Goal: Task Accomplishment & Management: Complete application form

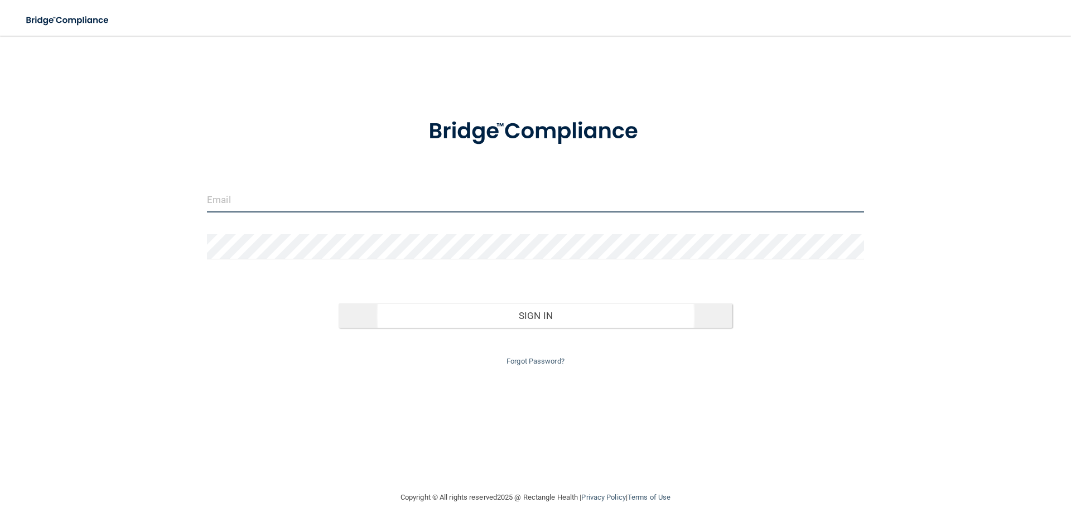
type input "[PERSON_NAME][EMAIL_ADDRESS][DOMAIN_NAME]"
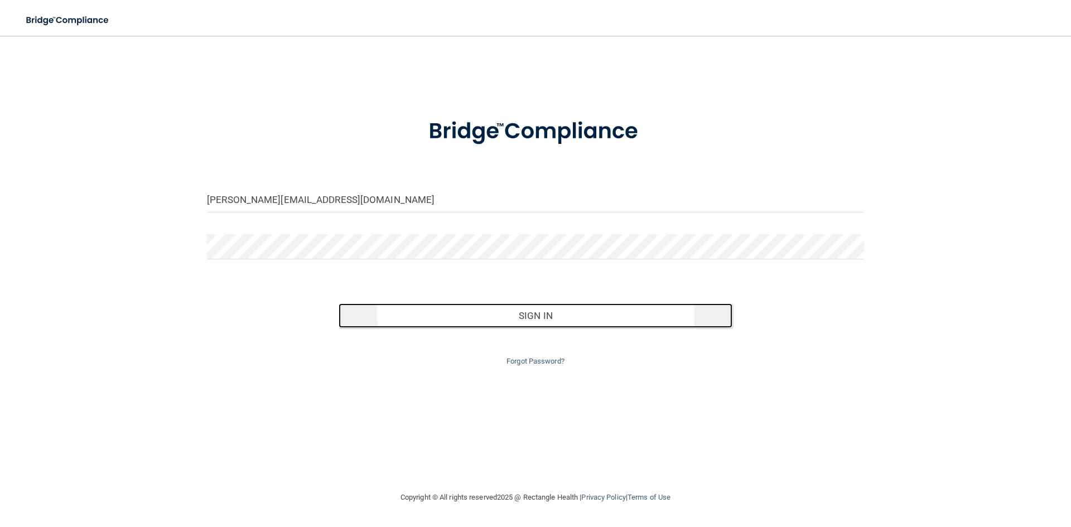
click at [525, 321] on button "Sign In" at bounding box center [535, 315] width 394 height 25
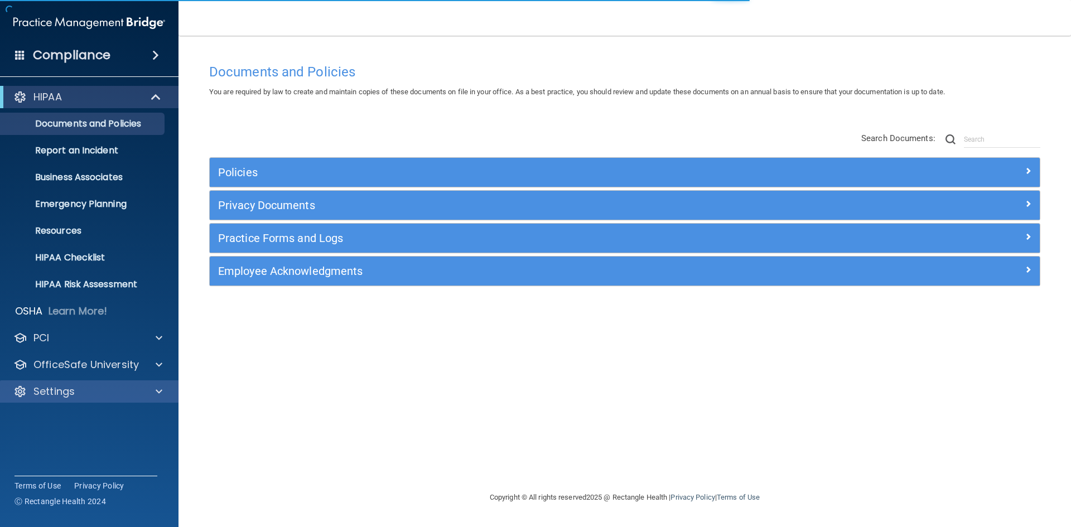
click at [80, 381] on div "HIPAA Documents and Policies Report an Incident Business Associates Emergency P…" at bounding box center [89, 246] width 179 height 330
click at [80, 381] on div "Settings" at bounding box center [89, 391] width 179 height 22
click at [71, 389] on p "Settings" at bounding box center [53, 391] width 41 height 13
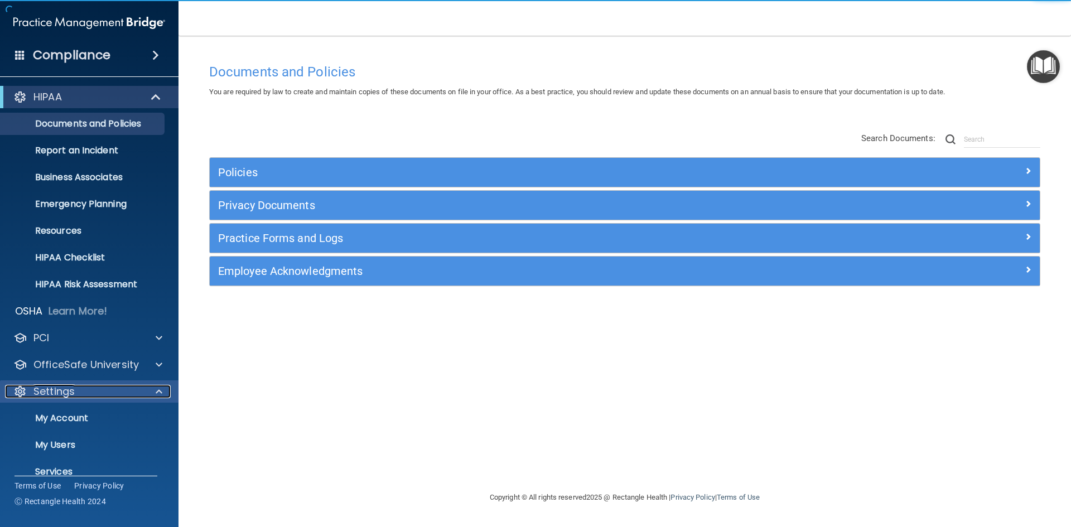
scroll to position [43, 0]
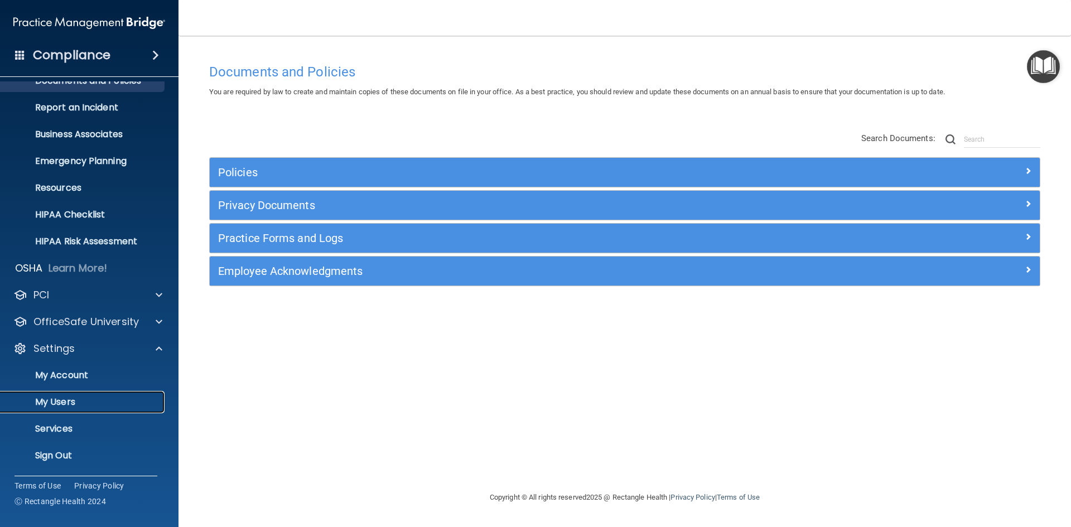
click at [66, 396] on p "My Users" at bounding box center [83, 401] width 152 height 11
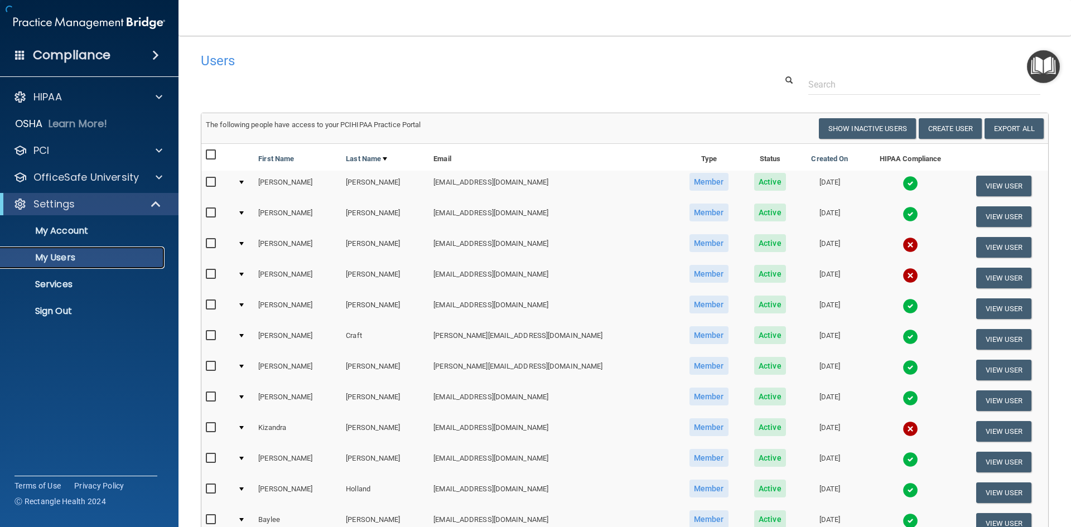
click at [78, 268] on link "My Users" at bounding box center [77, 257] width 176 height 22
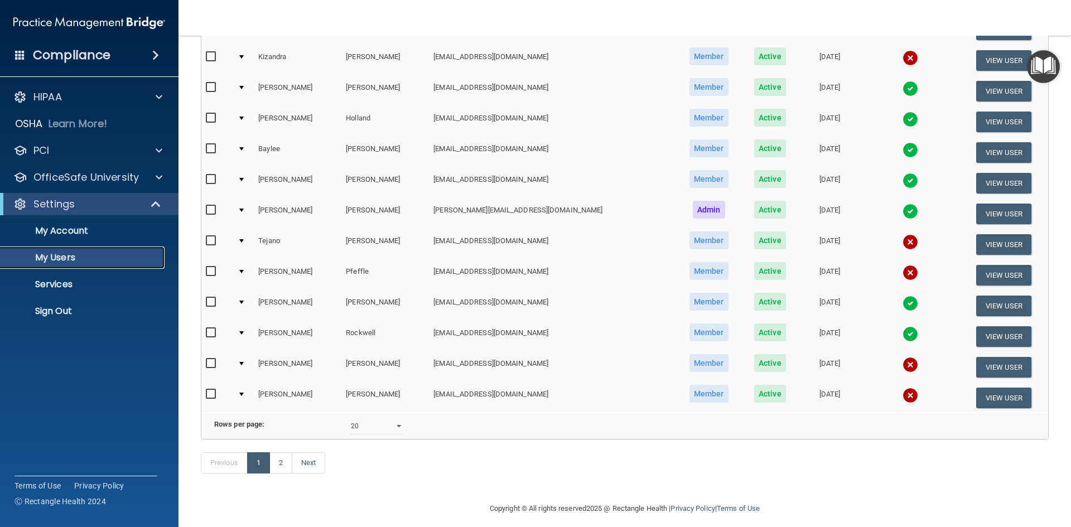
scroll to position [390, 0]
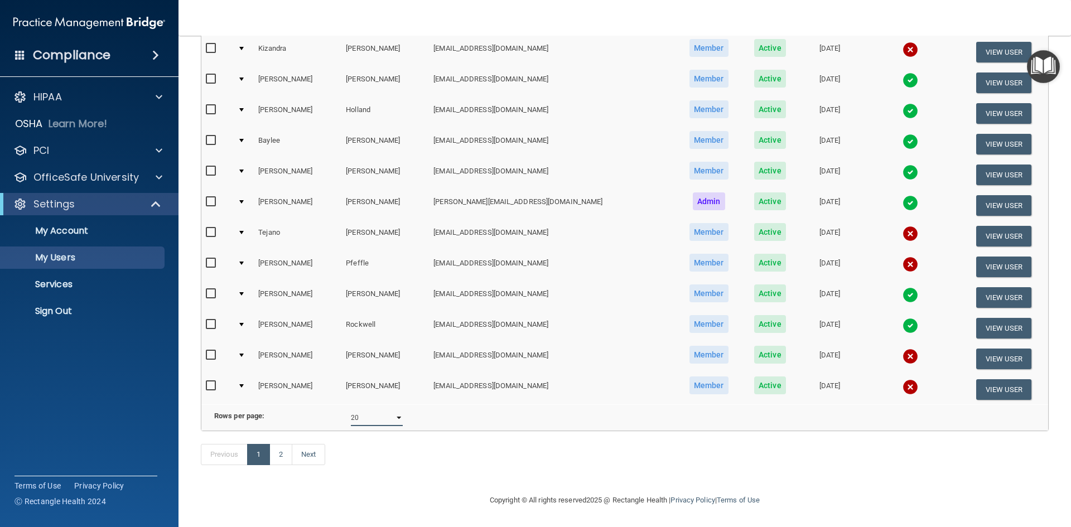
click at [391, 419] on select "10 20 30 40 all" at bounding box center [377, 417] width 52 height 17
select select "29"
click at [351, 409] on select "10 20 30 40 all" at bounding box center [377, 417] width 52 height 17
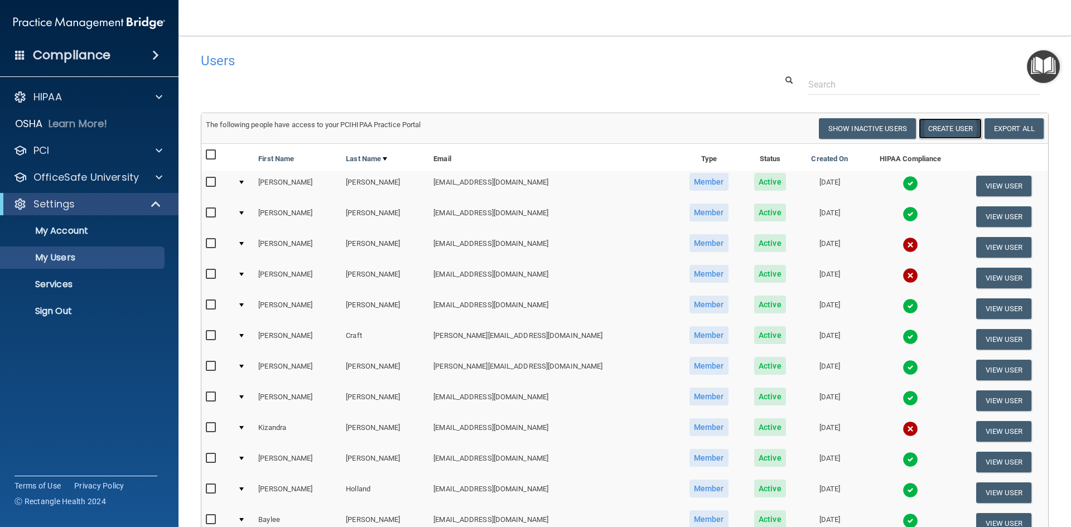
click at [948, 129] on button "Create User" at bounding box center [949, 128] width 63 height 21
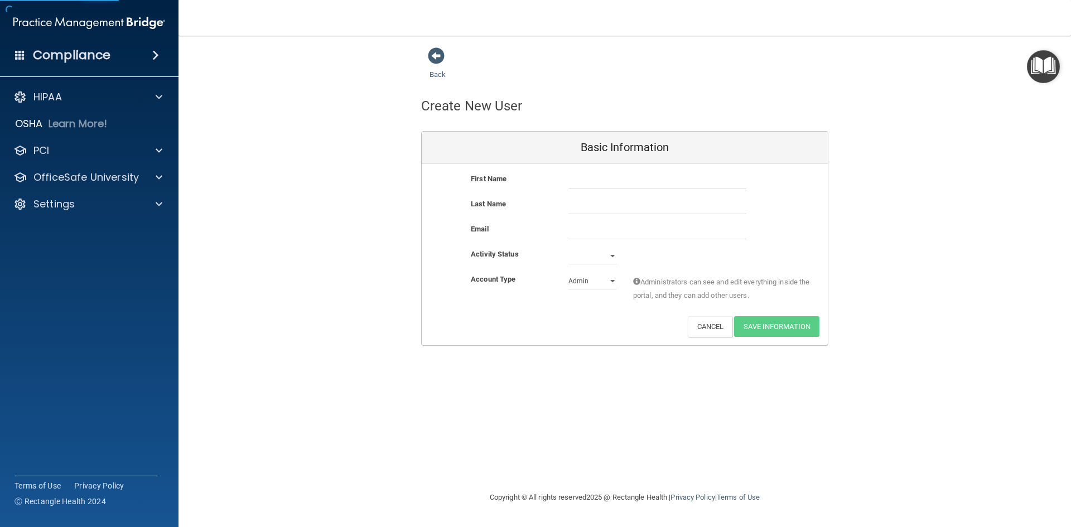
drag, startPoint x: 590, startPoint y: 169, endPoint x: 592, endPoint y: 179, distance: 10.2
click at [590, 170] on div "First Name Last Name Email Activity Status Active Inactive Account Type Practic…" at bounding box center [625, 254] width 406 height 181
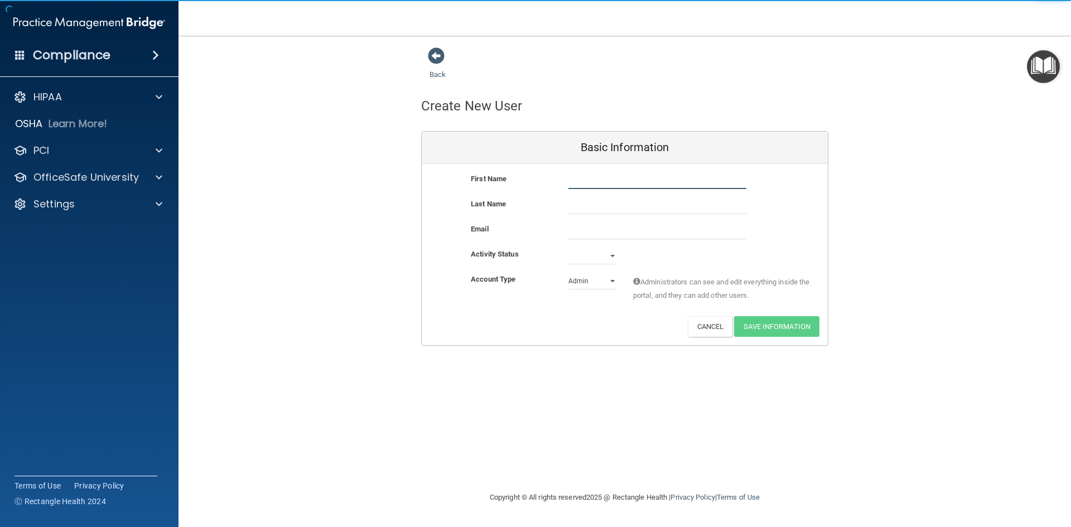
click at [592, 180] on input "text" at bounding box center [657, 180] width 178 height 17
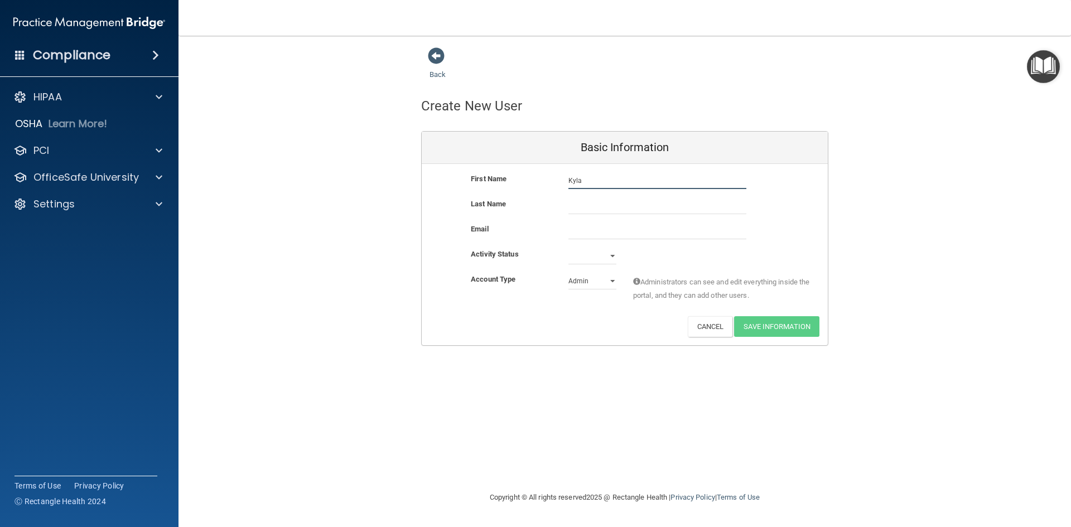
type input "Kyla"
click at [592, 210] on input "text" at bounding box center [657, 205] width 178 height 17
type input "[PERSON_NAME]"
click at [596, 232] on input "email" at bounding box center [657, 230] width 178 height 17
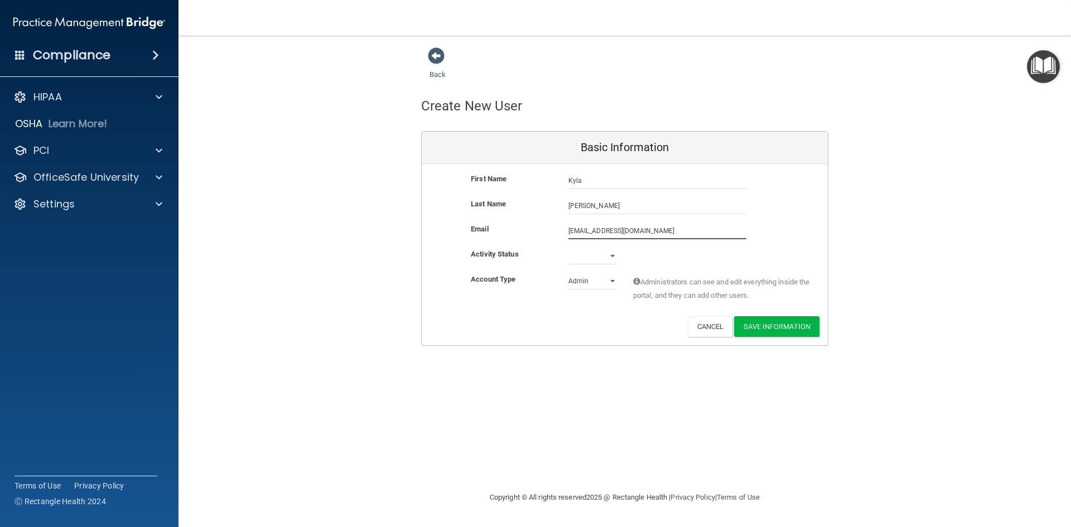
type input "[EMAIL_ADDRESS][DOMAIN_NAME]"
click at [609, 260] on select "Active Inactive" at bounding box center [592, 256] width 48 height 17
select select "active"
click at [568, 248] on select "Active Inactive" at bounding box center [592, 256] width 48 height 17
click at [592, 280] on select "Admin Member" at bounding box center [592, 281] width 48 height 17
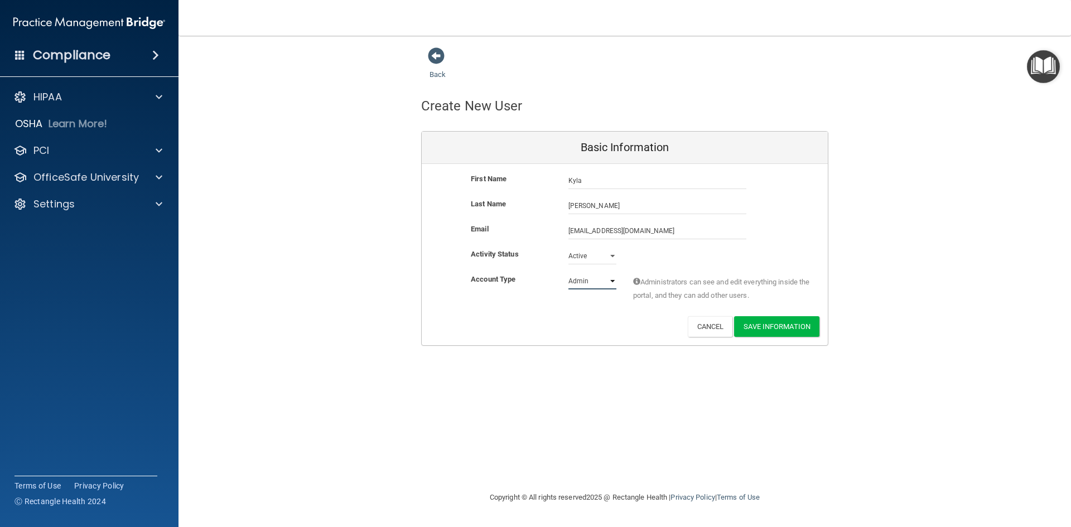
select select "practice_member"
click at [568, 273] on select "Admin Member" at bounding box center [592, 281] width 48 height 17
click at [759, 326] on button "Save Information" at bounding box center [776, 326] width 85 height 21
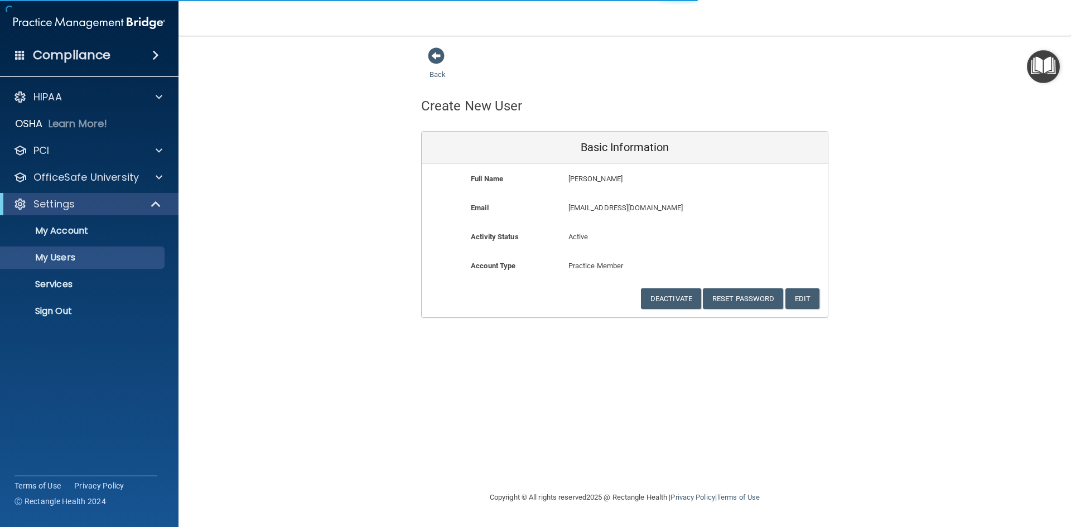
select select "20"
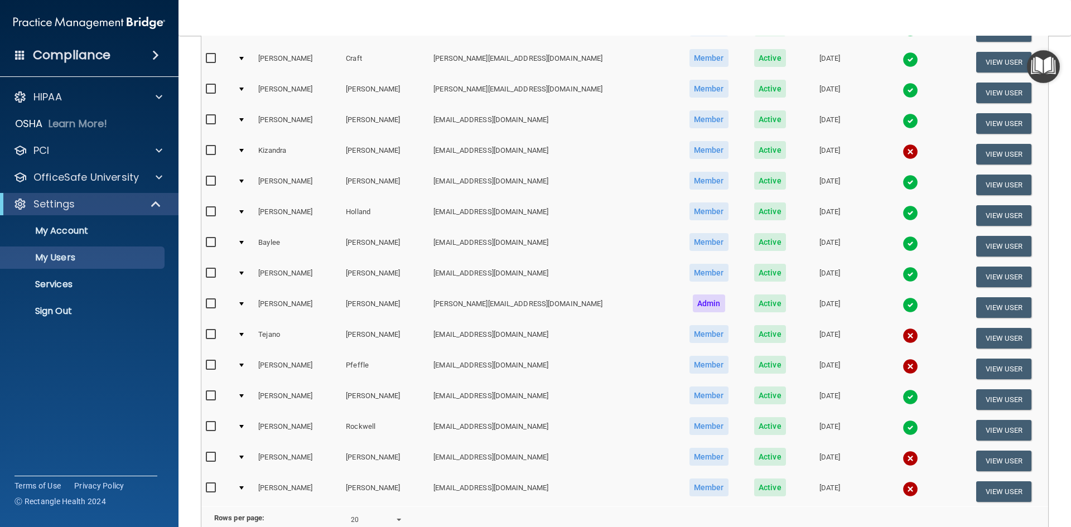
scroll to position [335, 0]
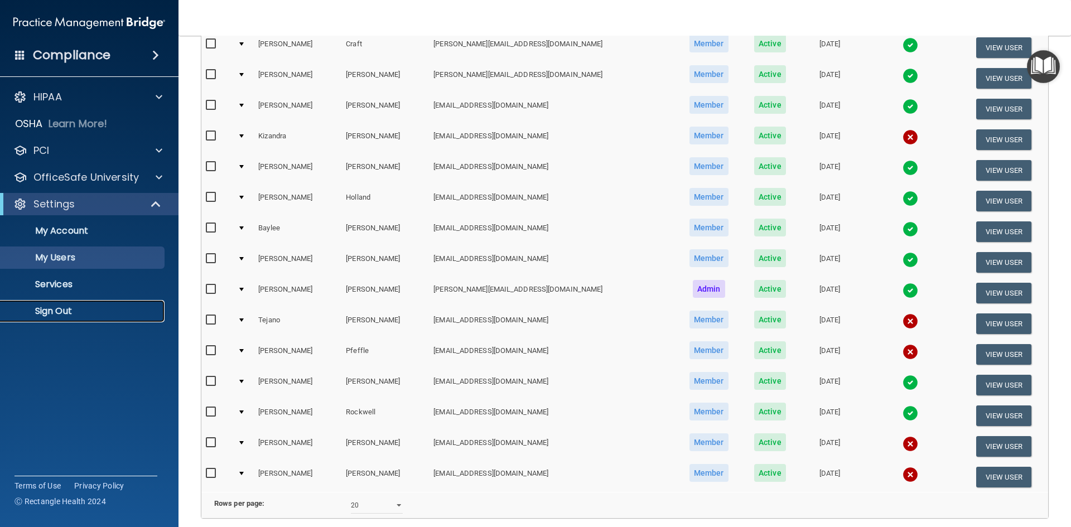
click at [60, 316] on p "Sign Out" at bounding box center [83, 311] width 152 height 11
